Goal: Transaction & Acquisition: Purchase product/service

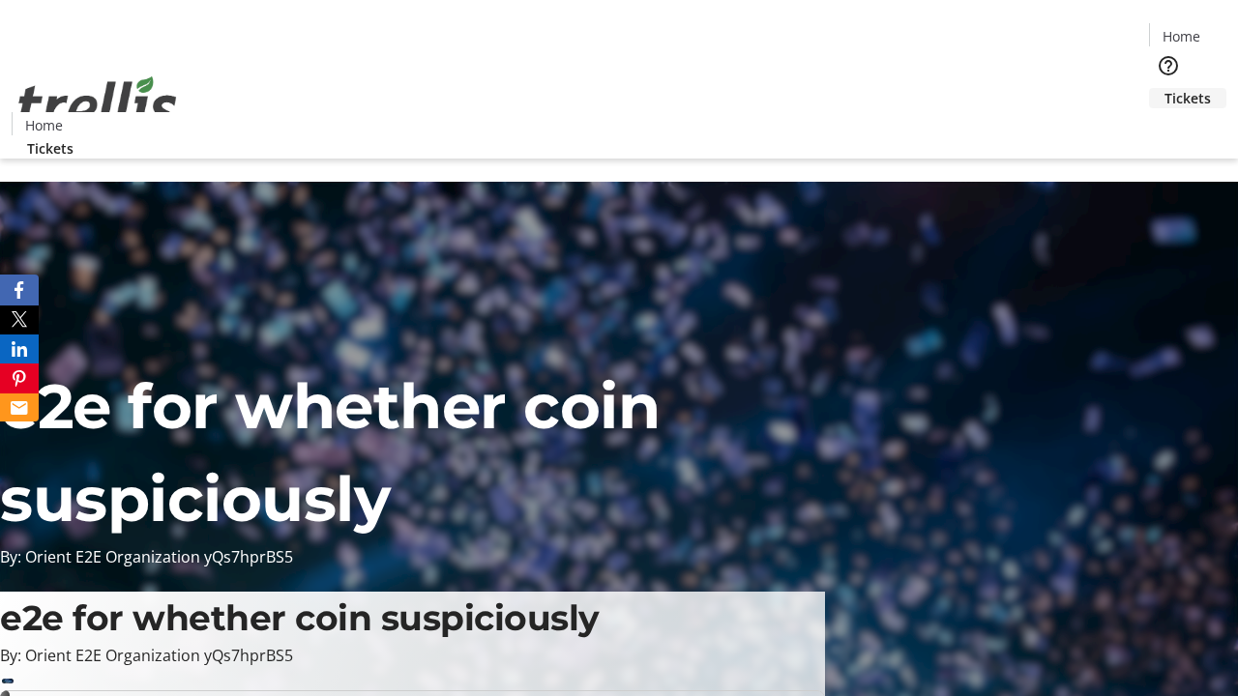
click at [1165, 88] on span "Tickets" at bounding box center [1188, 98] width 46 height 20
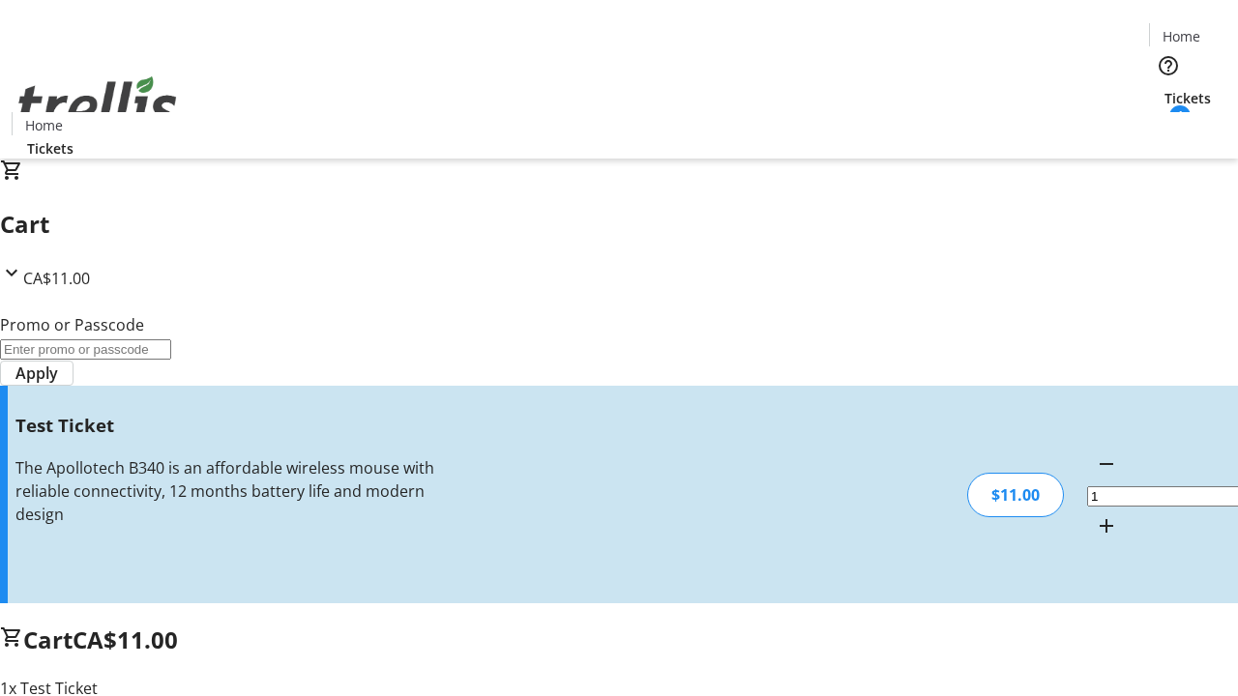
type input "UNLOCK"
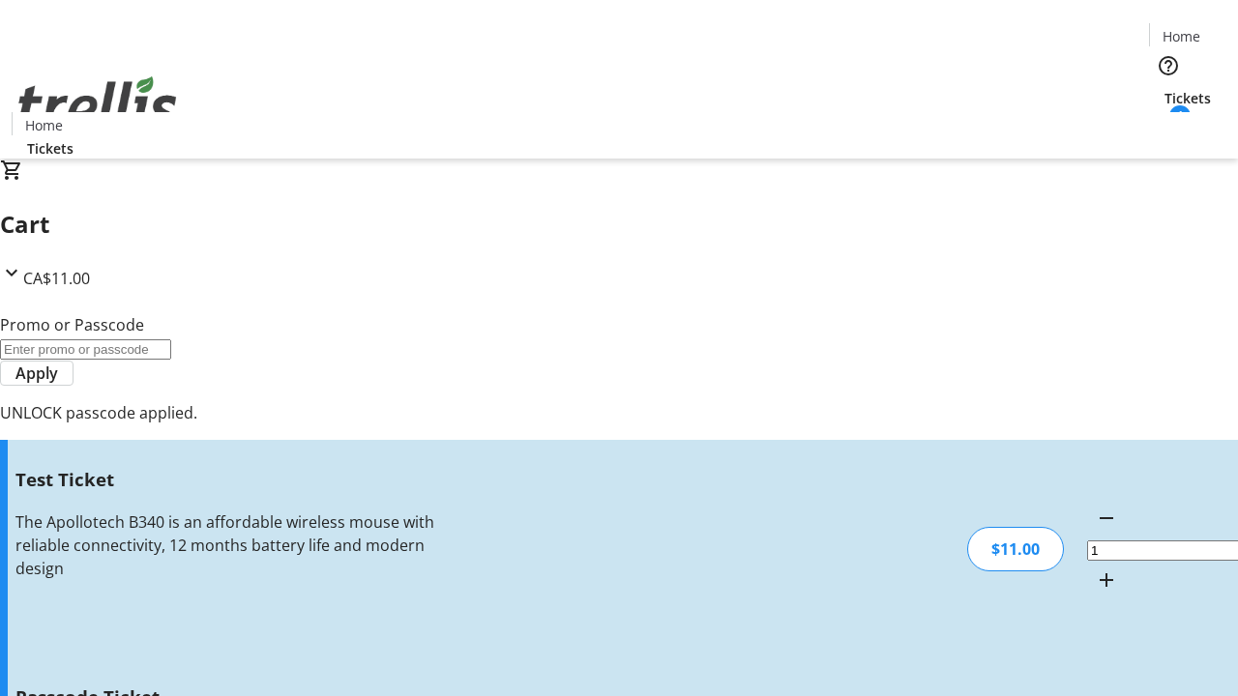
type input "5"
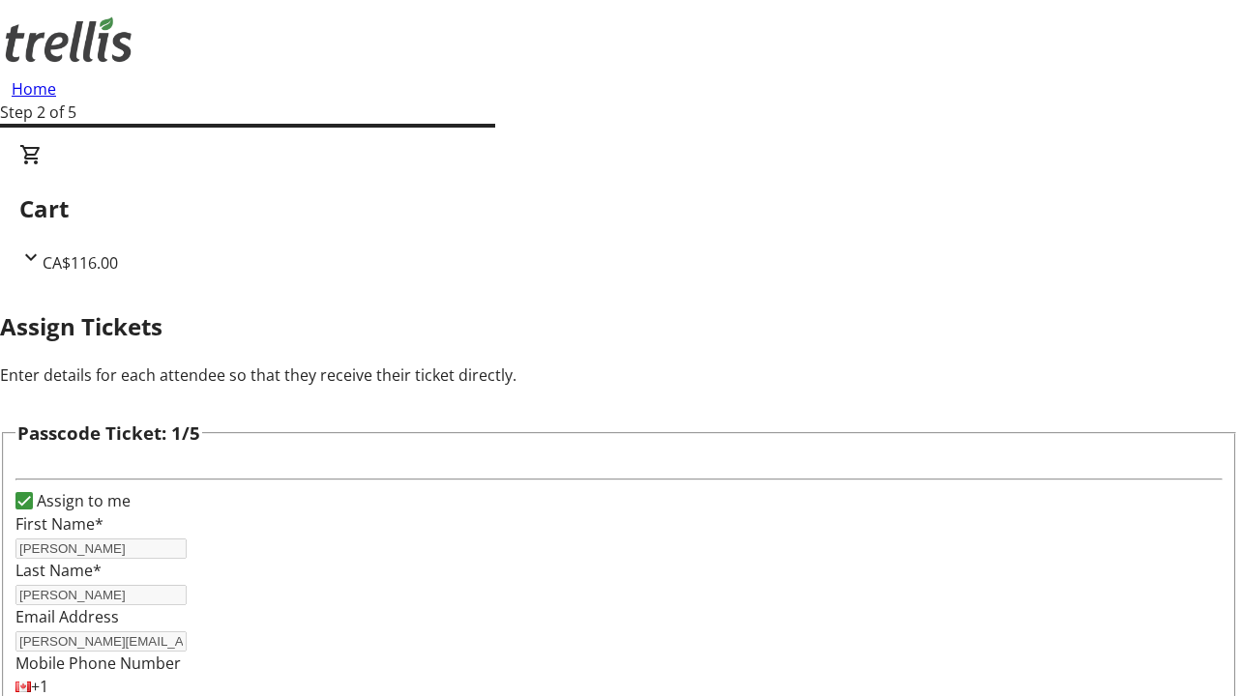
type input "Katlynn"
type input "Paucek"
type input "Icie"
type input "[PERSON_NAME]"
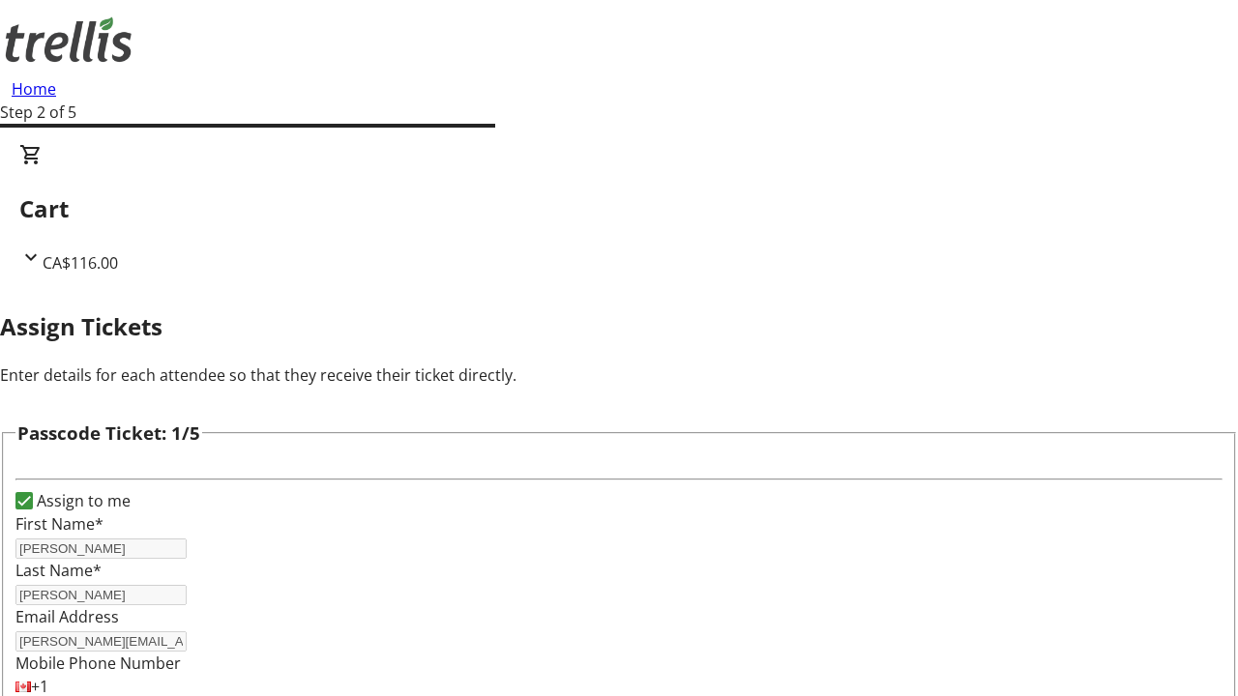
scroll to position [1882, 0]
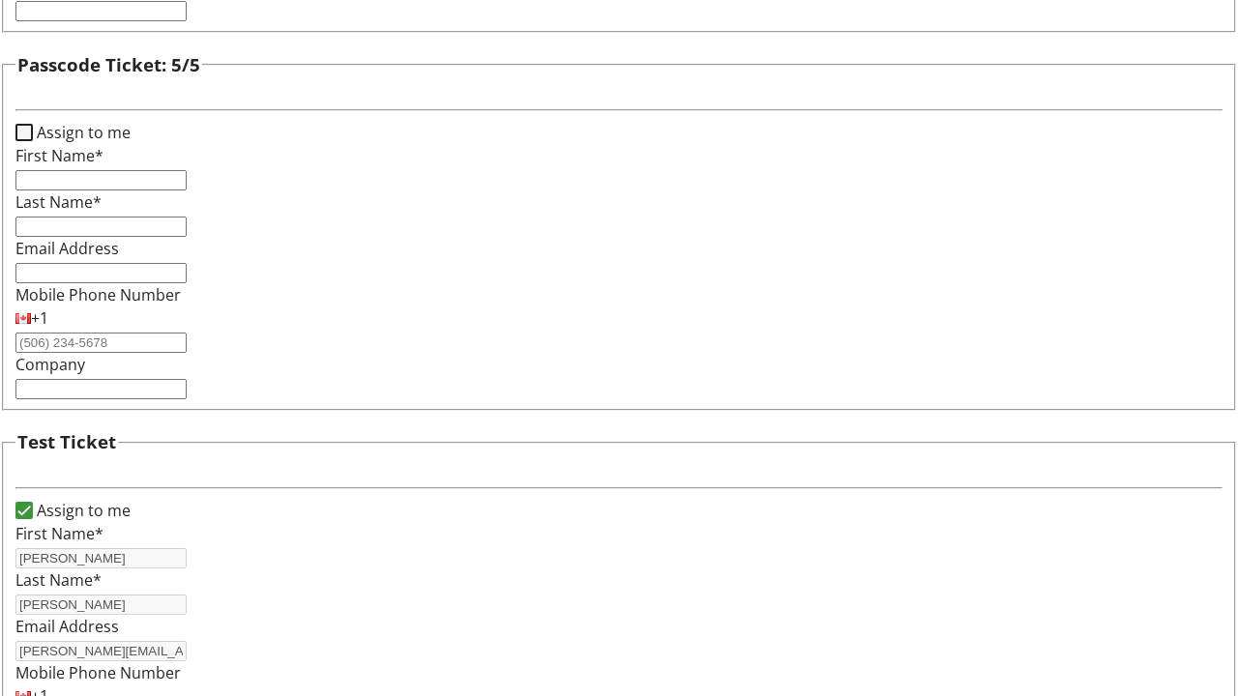
type input "[PERSON_NAME]"
click at [33, 141] on input "Assign to me" at bounding box center [23, 132] width 17 height 17
checkbox input "true"
type input "[PERSON_NAME]"
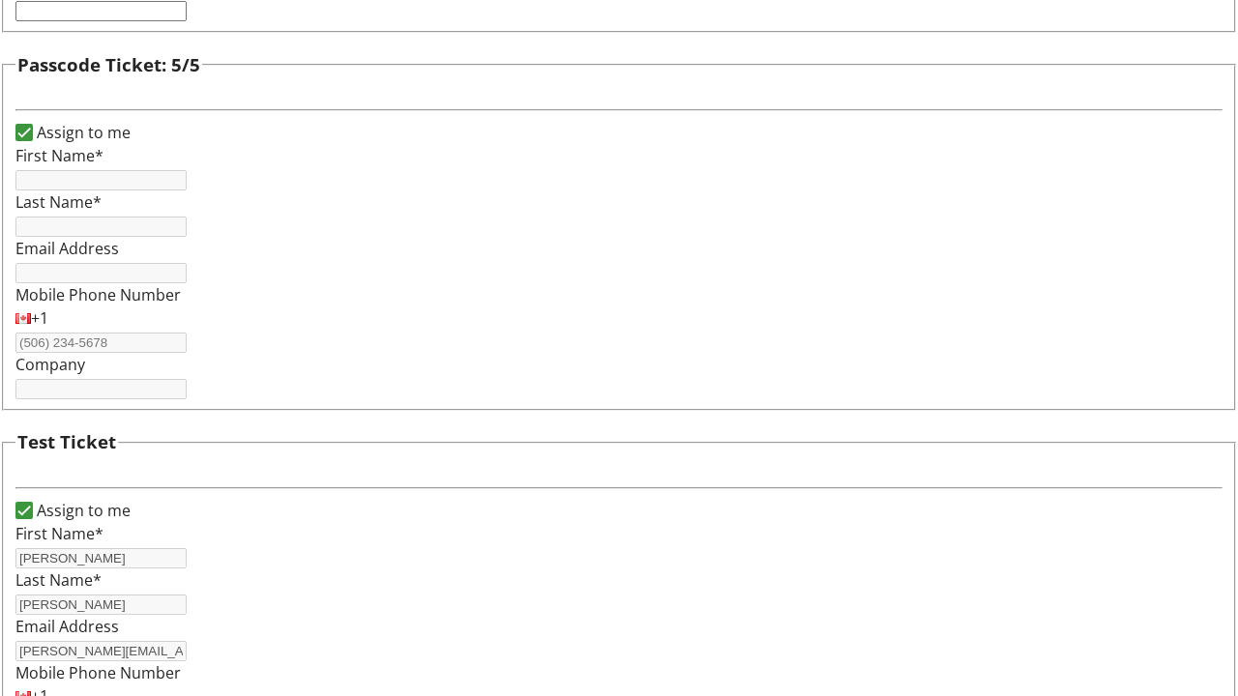
type input "[PERSON_NAME]"
type input "[PERSON_NAME][EMAIL_ADDRESS][DOMAIN_NAME]"
